Goal: Task Accomplishment & Management: Complete application form

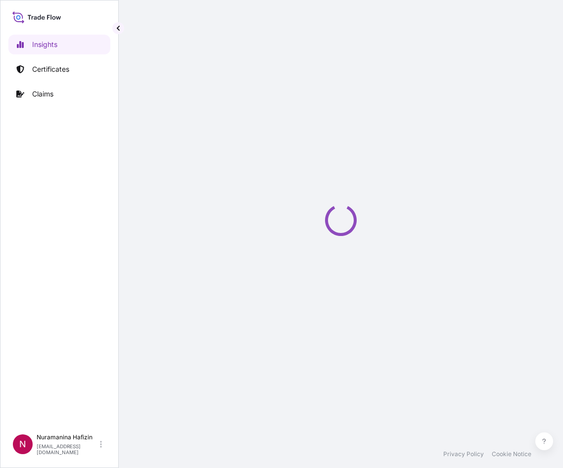
select select "2025"
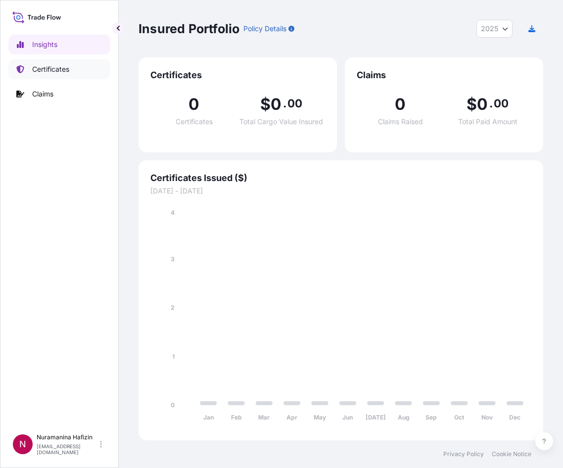
click at [55, 66] on p "Certificates" at bounding box center [50, 69] width 37 height 10
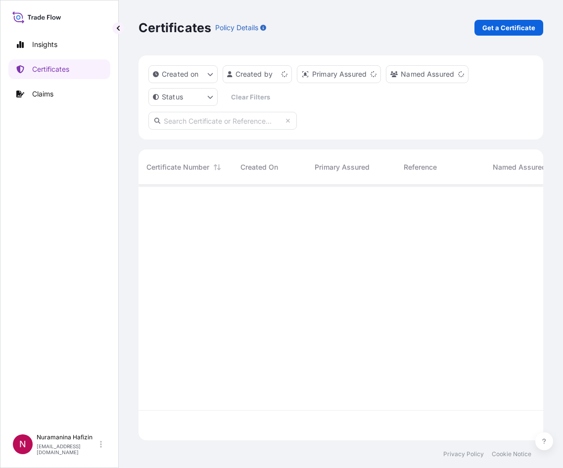
scroll to position [253, 397]
click at [488, 29] on p "Get a Certificate" at bounding box center [508, 28] width 53 height 10
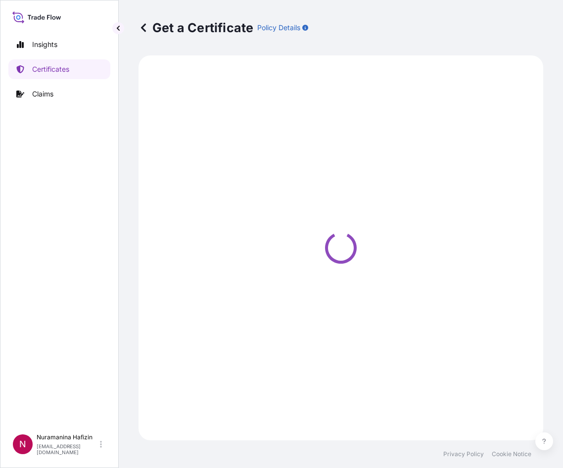
select select "Barge"
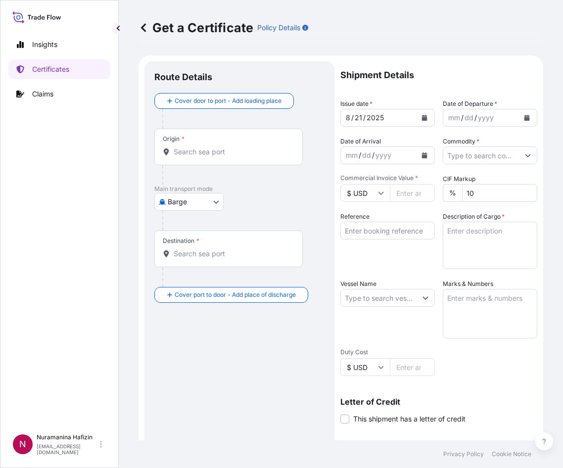
click at [243, 154] on input "Origin *" at bounding box center [232, 152] width 117 height 10
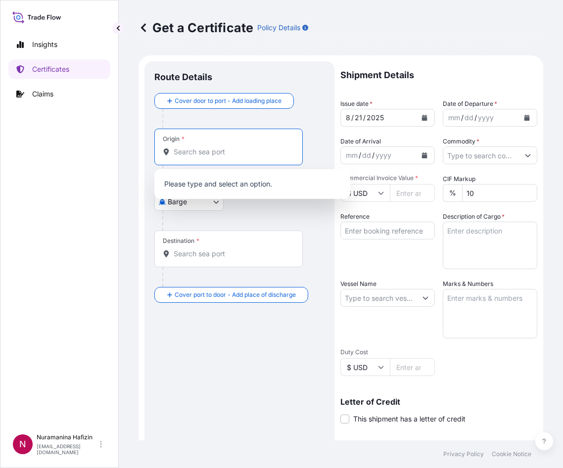
paste input "GBHDF"
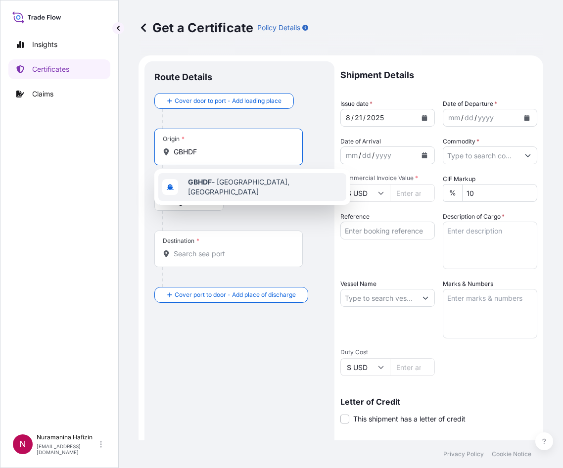
click at [223, 189] on span "GBHDF - [GEOGRAPHIC_DATA], [GEOGRAPHIC_DATA]" at bounding box center [265, 187] width 154 height 20
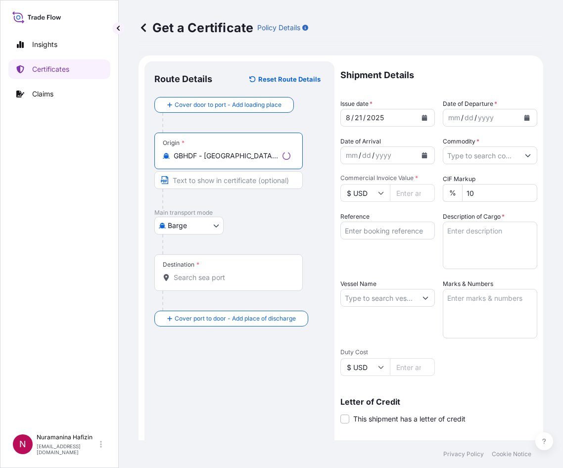
type input "GBHDF - [GEOGRAPHIC_DATA], [GEOGRAPHIC_DATA]"
click at [205, 232] on body "0 options available. 1 option available. Insights Certificates Claims N Nuraman…" at bounding box center [281, 234] width 563 height 468
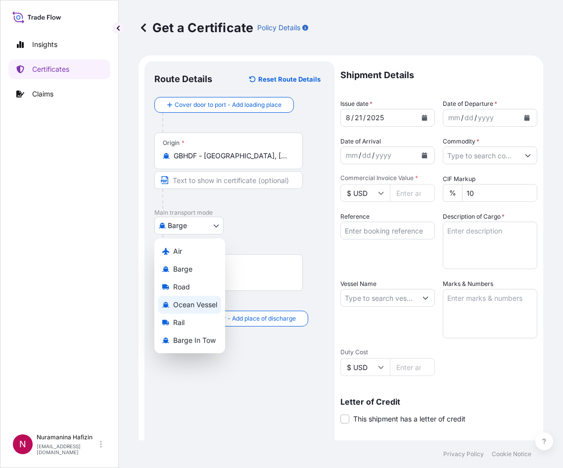
click at [192, 305] on span "Ocean Vessel" at bounding box center [195, 305] width 44 height 10
select select "Ocean Vessel"
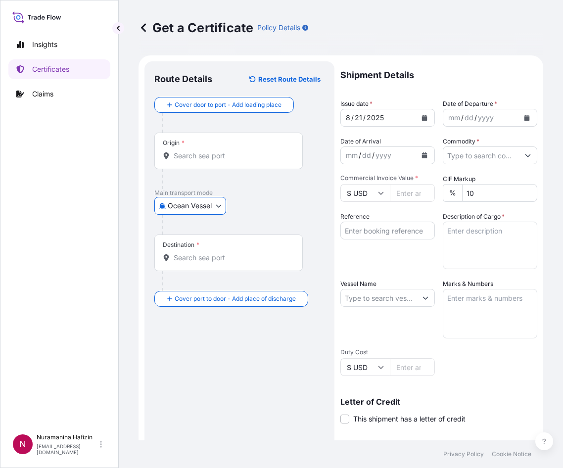
click at [257, 209] on div "Ocean Vessel Air Barge Road Ocean Vessel Rail Barge in [GEOGRAPHIC_DATA]" at bounding box center [239, 206] width 170 height 18
click at [187, 258] on input "Destination *" at bounding box center [232, 258] width 117 height 10
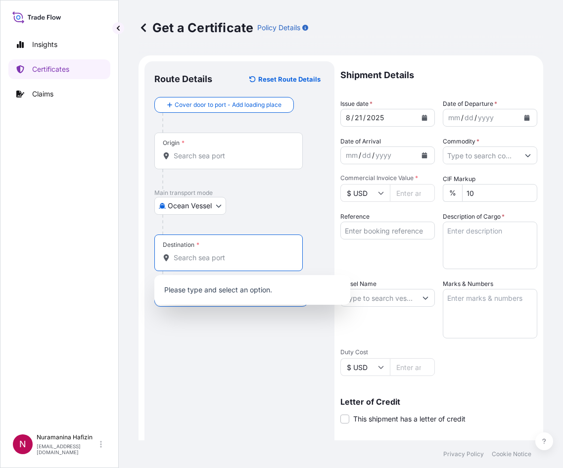
paste input "NHAVA SHEVA, [GEOGRAPHIC_DATA]"
drag, startPoint x: 223, startPoint y: 258, endPoint x: 274, endPoint y: 266, distance: 51.6
click at [274, 266] on div "Destination * NHAVA SHEVA, [GEOGRAPHIC_DATA]" at bounding box center [228, 252] width 148 height 37
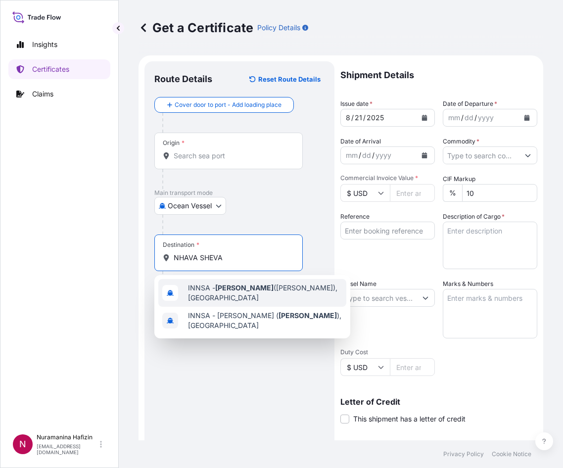
click at [243, 296] on span "INNSA - [GEOGRAPHIC_DATA] ([PERSON_NAME]), [GEOGRAPHIC_DATA]" at bounding box center [265, 293] width 154 height 20
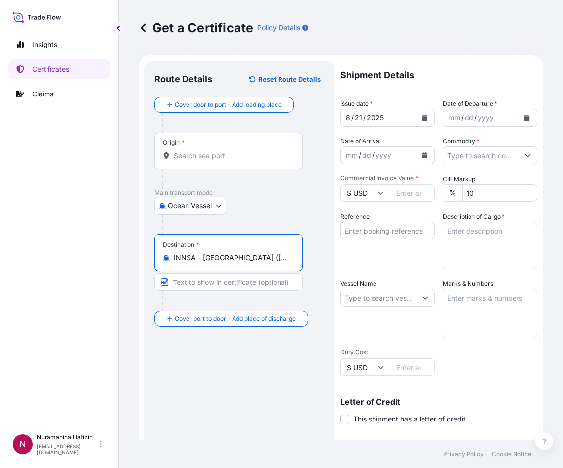
type input "INNSA - [GEOGRAPHIC_DATA] ([PERSON_NAME]), [GEOGRAPHIC_DATA]"
drag, startPoint x: 313, startPoint y: 185, endPoint x: 410, endPoint y: 152, distance: 101.8
click at [313, 185] on div "Origin *" at bounding box center [239, 161] width 170 height 56
click at [519, 119] on button "Calendar" at bounding box center [527, 118] width 16 height 16
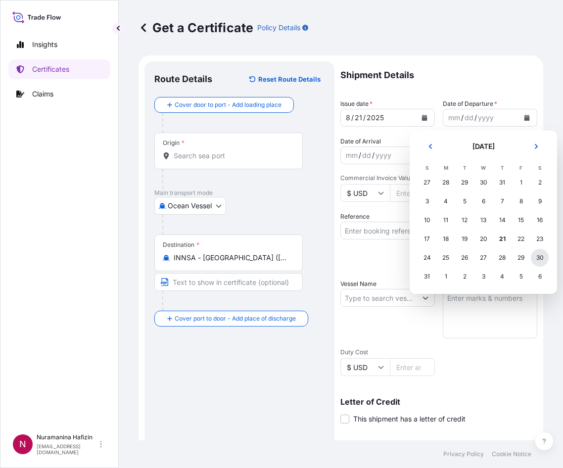
click at [540, 259] on div "30" at bounding box center [540, 258] width 18 height 18
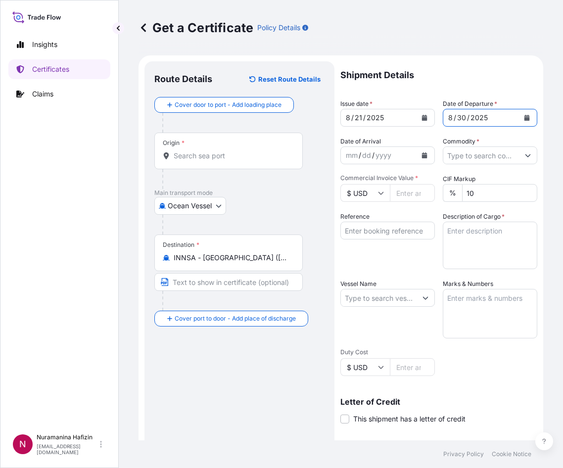
click at [399, 191] on input "Commercial Invoice Value *" at bounding box center [412, 193] width 45 height 18
type input "51490.80"
click at [374, 230] on input "Reference" at bounding box center [387, 231] width 94 height 18
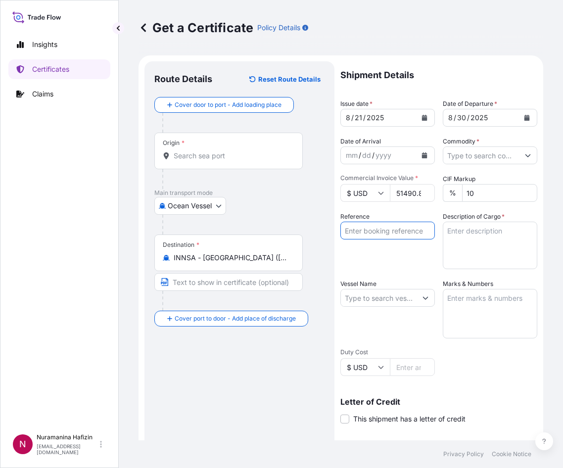
paste input "B000234089"
type input "B000234089"
click at [468, 157] on input "Commodity *" at bounding box center [481, 155] width 76 height 18
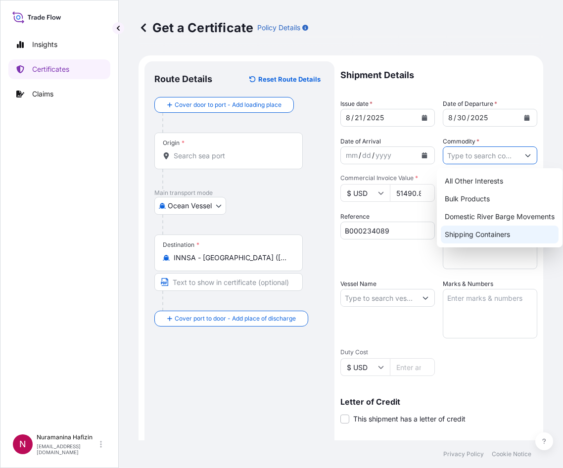
click at [481, 233] on div "Shipping Containers" at bounding box center [500, 235] width 118 height 18
type input "Shipping Containers"
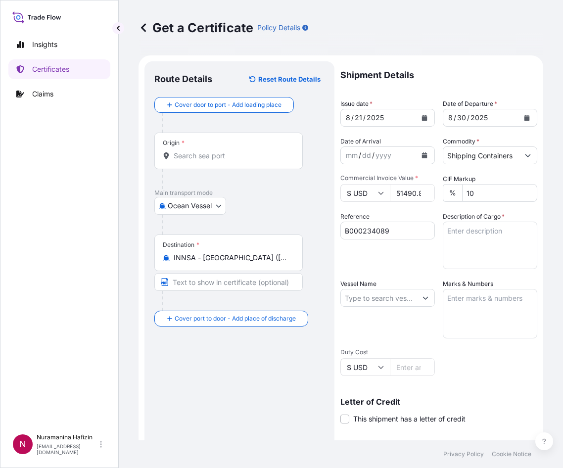
drag, startPoint x: 398, startPoint y: 253, endPoint x: 469, endPoint y: 247, distance: 70.5
click at [398, 253] on div "Reference B000234089" at bounding box center [387, 240] width 94 height 57
click at [461, 231] on textarea "Description of Cargo *" at bounding box center [490, 245] width 94 height 47
paste textarea "8 DRUMS SOLSPERSE(TM) 36000 4 DRUMS SOLSPERSE(TM) 32000"
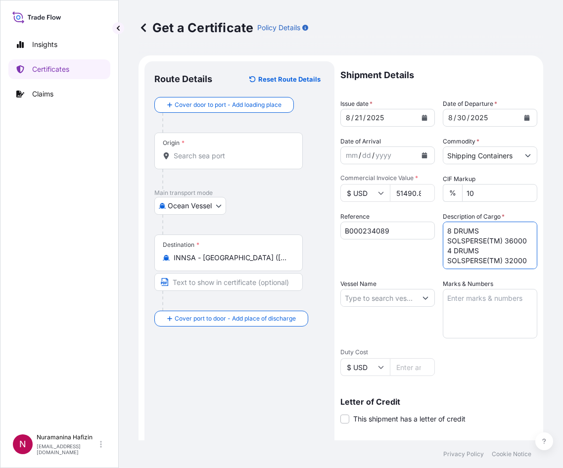
scroll to position [16, 0]
click at [475, 268] on textarea "8 DRUMS SOLSPERSE(TM) 36000 4 DRUMS SOLSPERSE(TM) 32000" at bounding box center [490, 245] width 94 height 47
click at [443, 261] on textarea "8 DRUMS SOLSPERSE(TM) 36000 4 DRUMS SOLSPERSE(TM) 32000" at bounding box center [490, 245] width 94 height 47
paste textarea "GW: 645.50 KGS NW: 510.00 KGS"
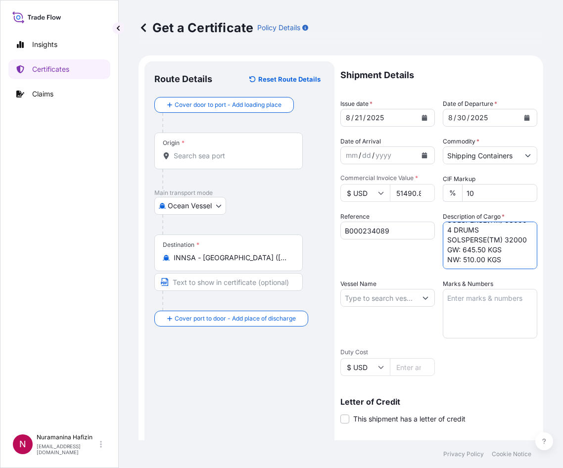
scroll to position [46, 0]
click at [403, 256] on div "Reference B000234089" at bounding box center [387, 240] width 94 height 57
click at [476, 246] on textarea "8 DRUMS SOLSPERSE(TM) 36000 4 DRUMS SOLSPERSE(TM) 32000 GW: 645.50 KGS NW: 510.…" at bounding box center [490, 245] width 94 height 47
paste textarea "2,343.0000"
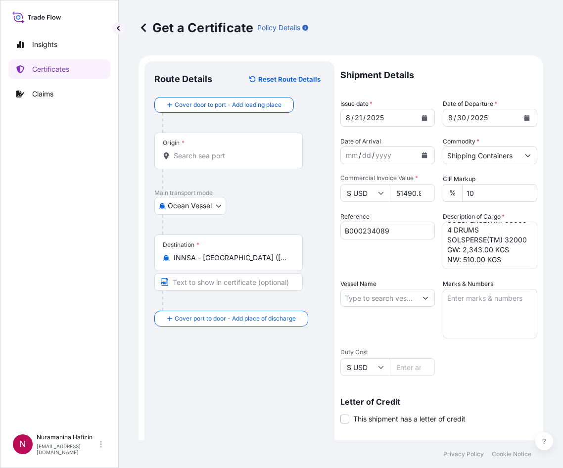
drag, startPoint x: 376, startPoint y: 251, endPoint x: 382, endPoint y: 251, distance: 6.4
click at [376, 251] on div "Reference B000234089" at bounding box center [387, 240] width 94 height 57
click at [473, 257] on textarea "8 DRUMS SOLSPERSE(TM) 36000 4 DRUMS SOLSPERSE(TM) 32000 GW: 2,343.00 KGS NW: 51…" at bounding box center [490, 245] width 94 height 47
paste textarea "2,040.0000"
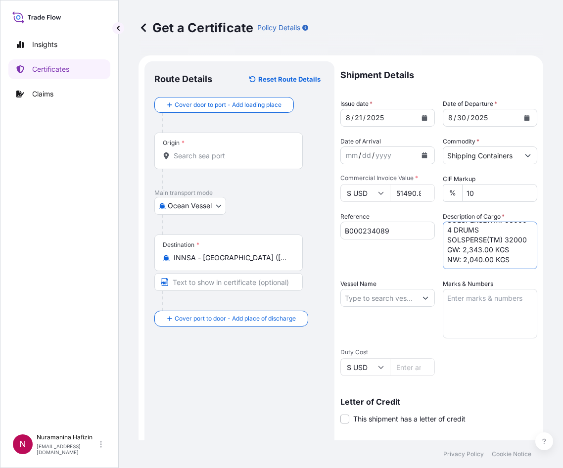
type textarea "8 DRUMS SOLSPERSE(TM) 36000 4 DRUMS SOLSPERSE(TM) 32000 GW: 2,343.00 KGS NW: 2,…"
click at [396, 253] on div "Reference B000234089" at bounding box center [387, 240] width 94 height 57
click at [355, 263] on div "Reference B000234089" at bounding box center [387, 240] width 94 height 57
click at [400, 301] on input "Vessel Name" at bounding box center [379, 298] width 76 height 18
paste input "CHARLESTON EXPRESS"
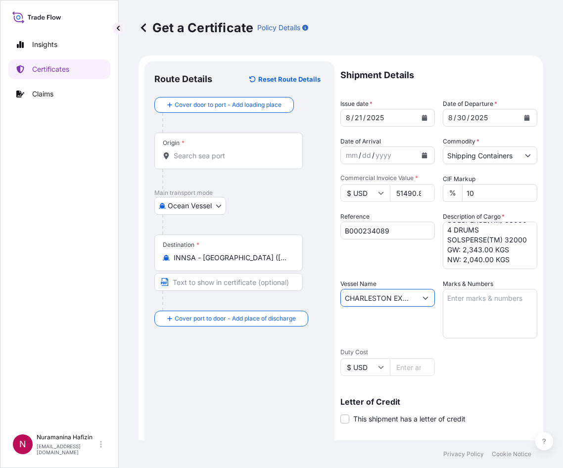
scroll to position [0, 15]
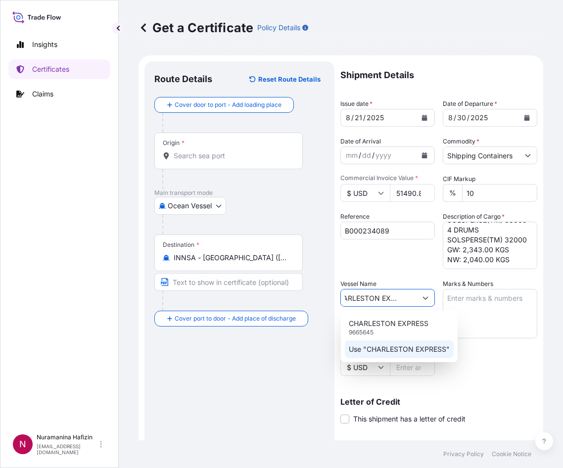
click at [402, 348] on p "Use "CHARLESTON EXPRESS"" at bounding box center [399, 349] width 101 height 10
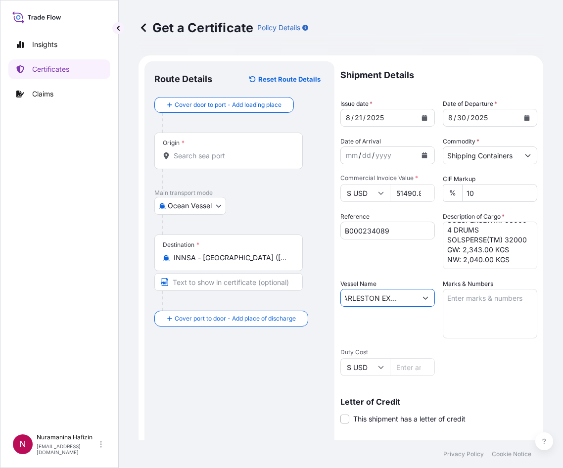
type input "CHARLESTON EXPRESS"
click at [403, 269] on div "Reference B000234089" at bounding box center [387, 240] width 94 height 57
click at [404, 269] on div "Shipment Details Issue date * [DATE] Date of Departure * [DATE] Date of Arrival…" at bounding box center [438, 296] width 197 height 471
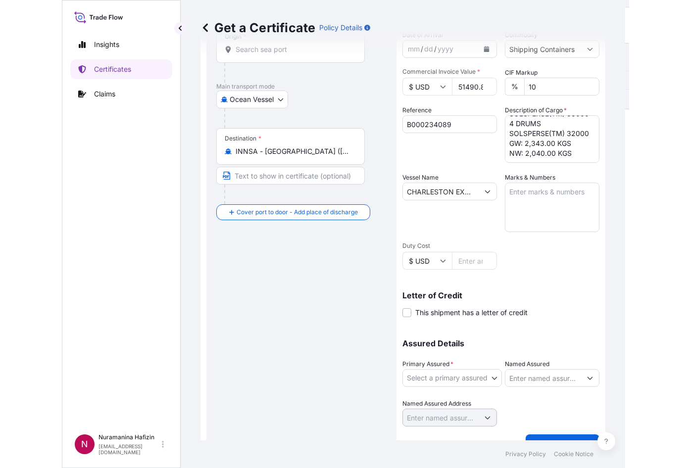
scroll to position [126, 0]
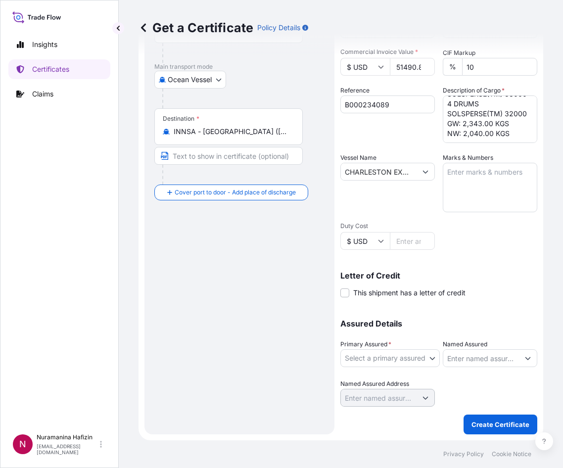
click at [392, 359] on body "Insights Certificates Claims N Nuramanina Hafizin [EMAIL_ADDRESS][DOMAIN_NAME] …" at bounding box center [281, 234] width 563 height 468
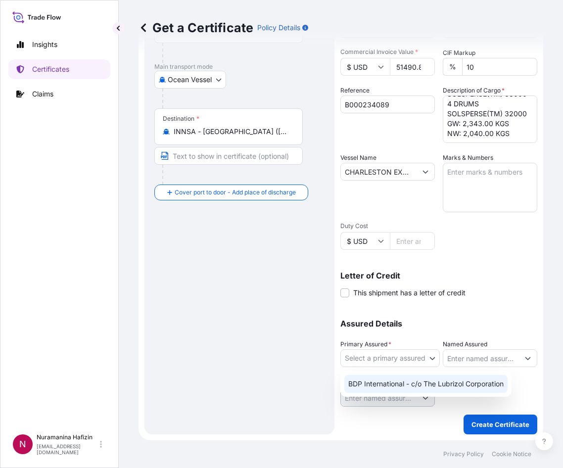
click at [402, 384] on div "BDP International - c/o The Lubrizol Corporation" at bounding box center [425, 384] width 163 height 18
select select "31972"
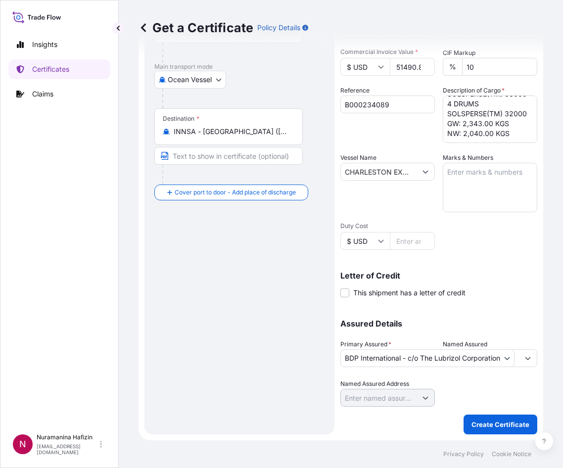
click at [253, 260] on div "Route Details Reset Route Details Cover door to port - Add loading place Place …" at bounding box center [239, 184] width 170 height 479
click at [533, 292] on form "Route Details Reset Route Details Cover door to port - Add loading place Place …" at bounding box center [341, 184] width 405 height 511
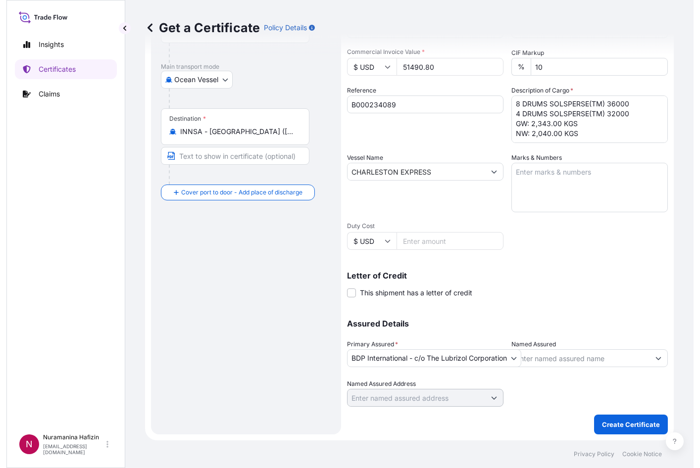
scroll to position [11, 0]
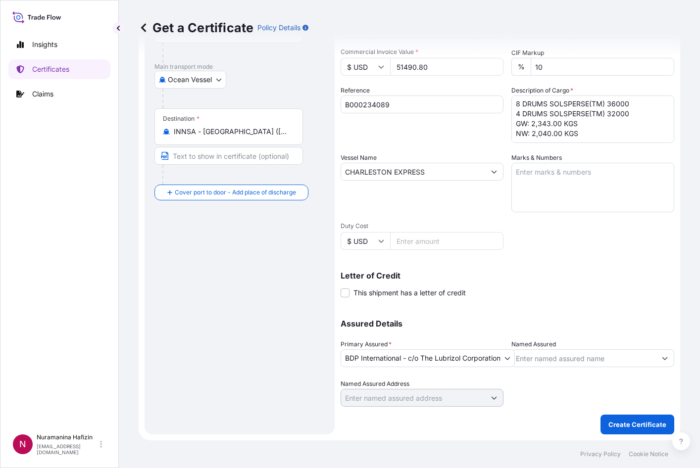
click at [562, 352] on input "Named Assured" at bounding box center [584, 358] width 144 height 18
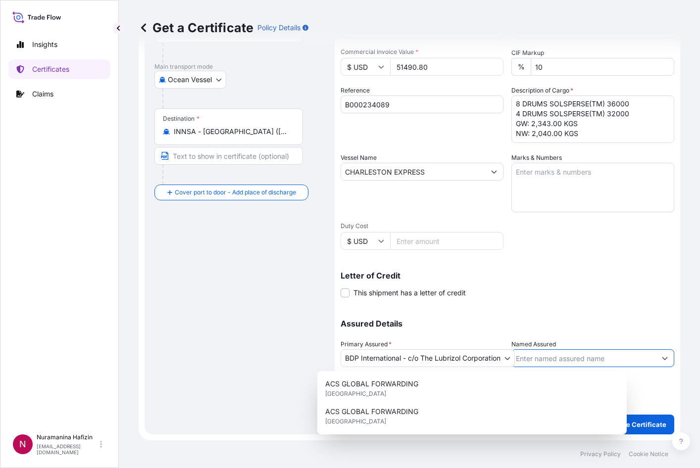
paste input "FUJIFILM SERICOL INDIA PVT. LTD"
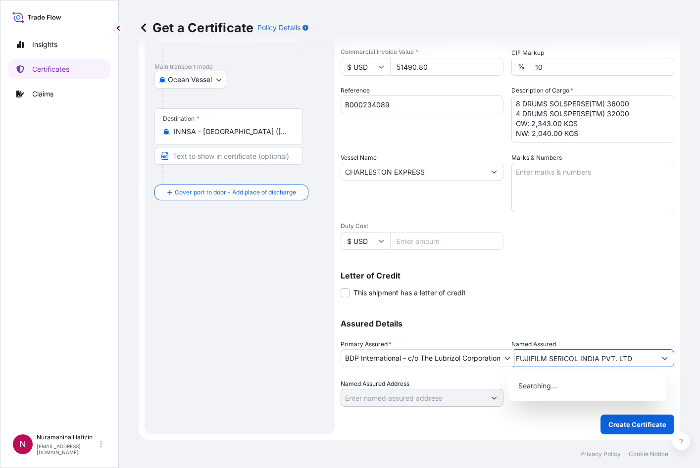
type input "FUJIFILM SERICOL INDIA PVT. LTD"
click at [460, 434] on div "Shipment Details Issue date * [DATE] Date of Departure * [DATE] Date of Arrival…" at bounding box center [506, 184] width 333 height 499
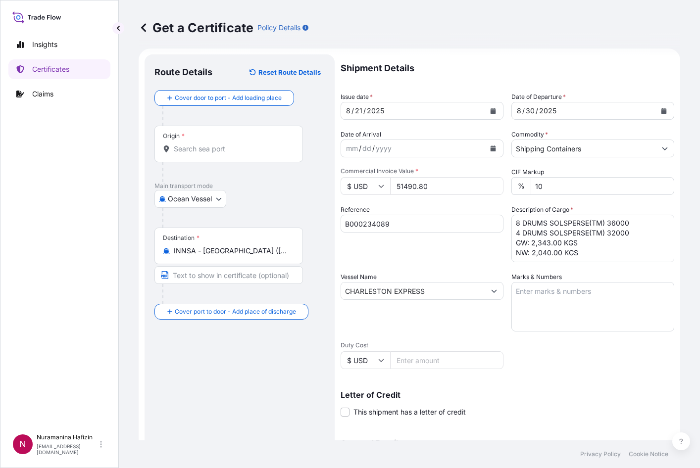
scroll to position [0, 0]
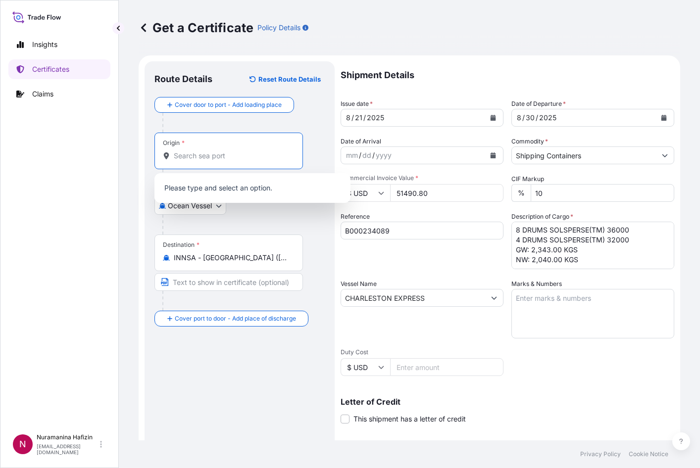
click at [222, 158] on input "Origin *" at bounding box center [232, 156] width 117 height 10
click at [221, 149] on div "Origin *" at bounding box center [228, 151] width 148 height 37
click at [221, 151] on input "Origin * Please select an origin" at bounding box center [232, 156] width 117 height 10
paste input "GBHDF"
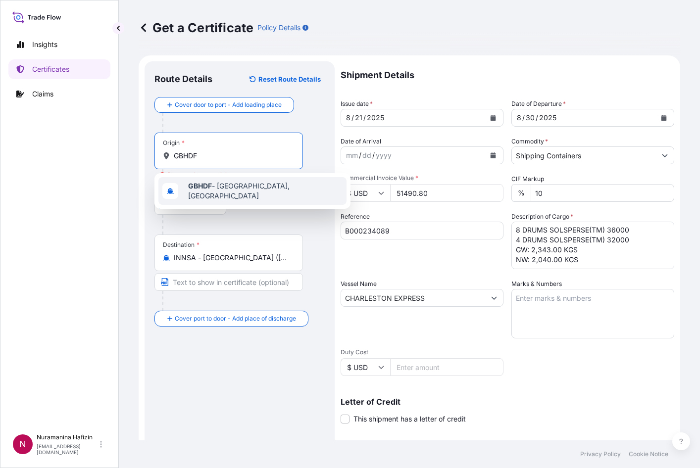
click at [205, 187] on b "GBHDF" at bounding box center [200, 186] width 24 height 8
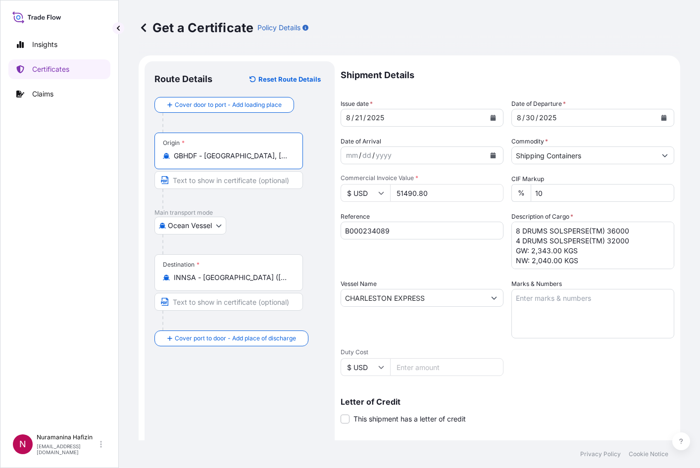
scroll to position [126, 0]
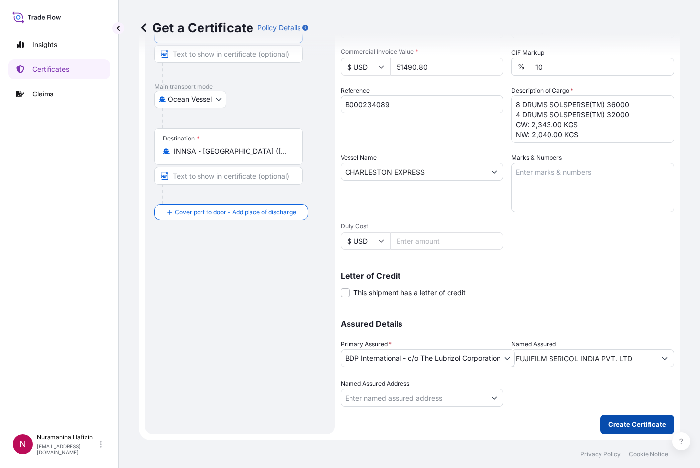
type input "GBHDF - [GEOGRAPHIC_DATA], [GEOGRAPHIC_DATA]"
click at [562, 424] on p "Create Certificate" at bounding box center [637, 425] width 58 height 10
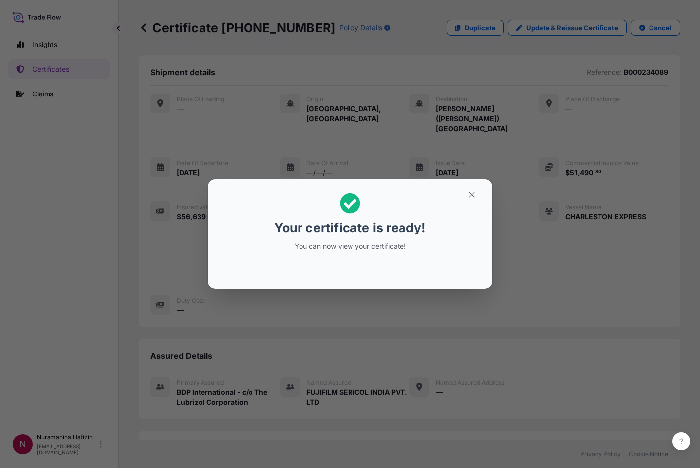
click at [38, 291] on div "Your certificate is ready! You can now view your certificate!" at bounding box center [350, 234] width 700 height 468
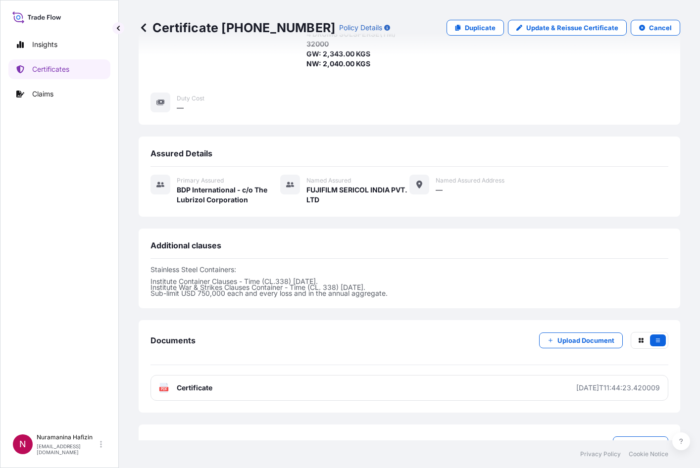
scroll to position [227, 0]
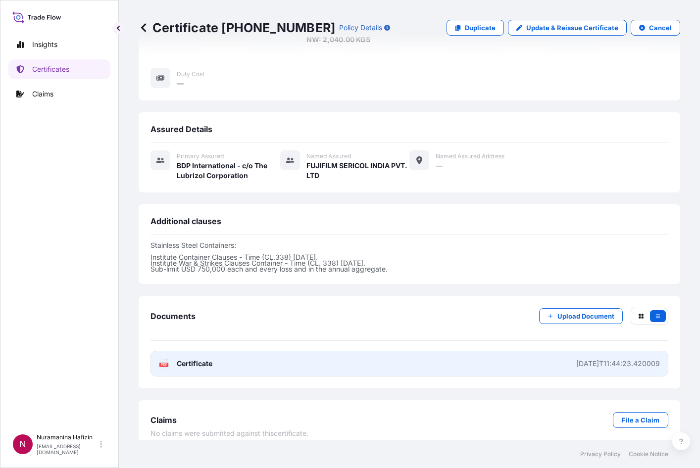
click at [403, 359] on link "PDF Certificate [DATE]T11:44:23.420009" at bounding box center [408, 364] width 517 height 26
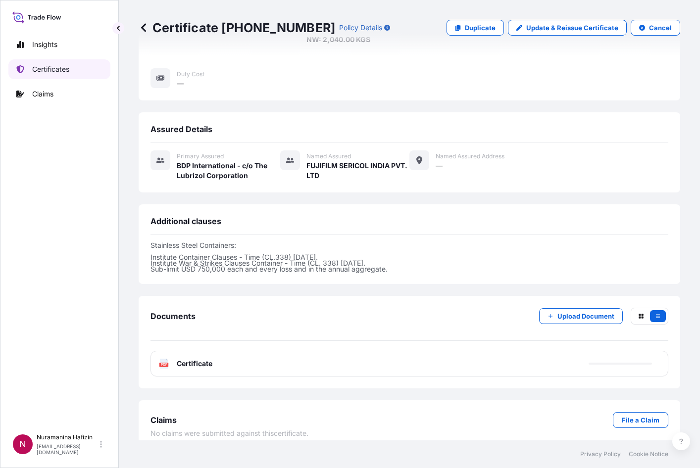
click at [54, 66] on p "Certificates" at bounding box center [50, 69] width 37 height 10
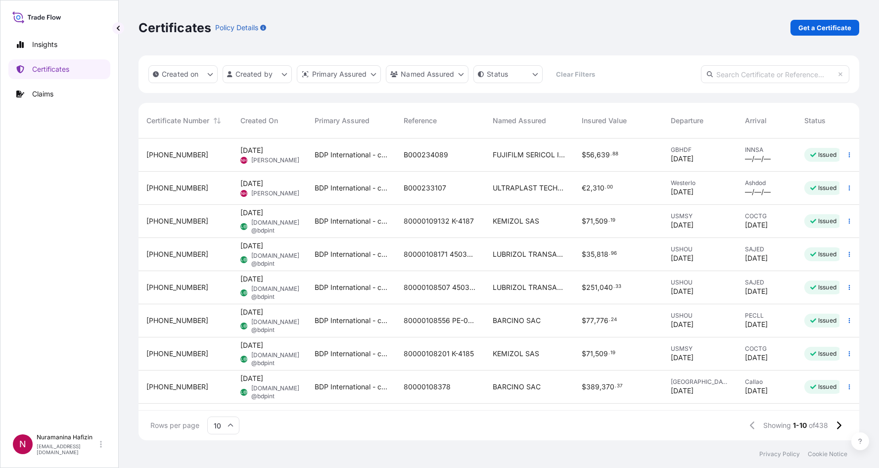
scroll to position [300, 713]
